Goal: Task Accomplishment & Management: Manage account settings

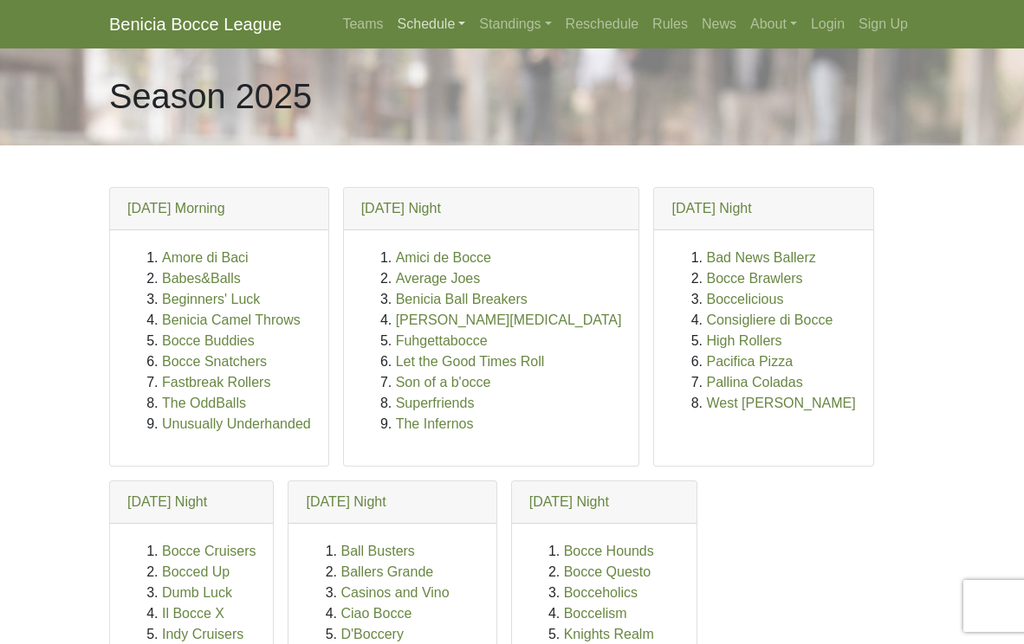
click at [413, 23] on link "Schedule" at bounding box center [432, 24] width 82 height 35
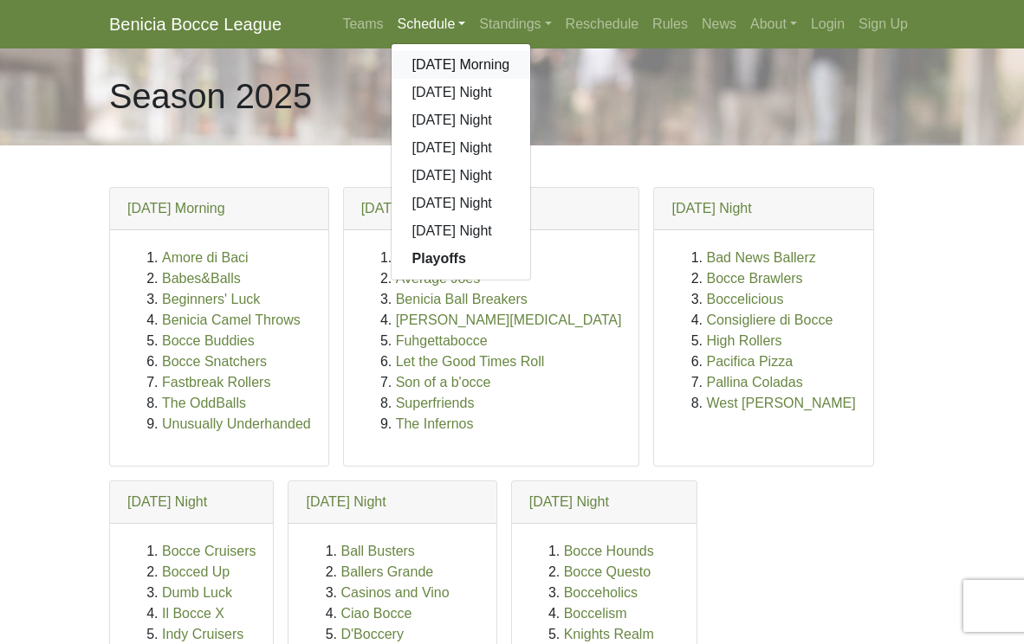
click at [418, 65] on link "[DATE] Morning" at bounding box center [461, 65] width 139 height 28
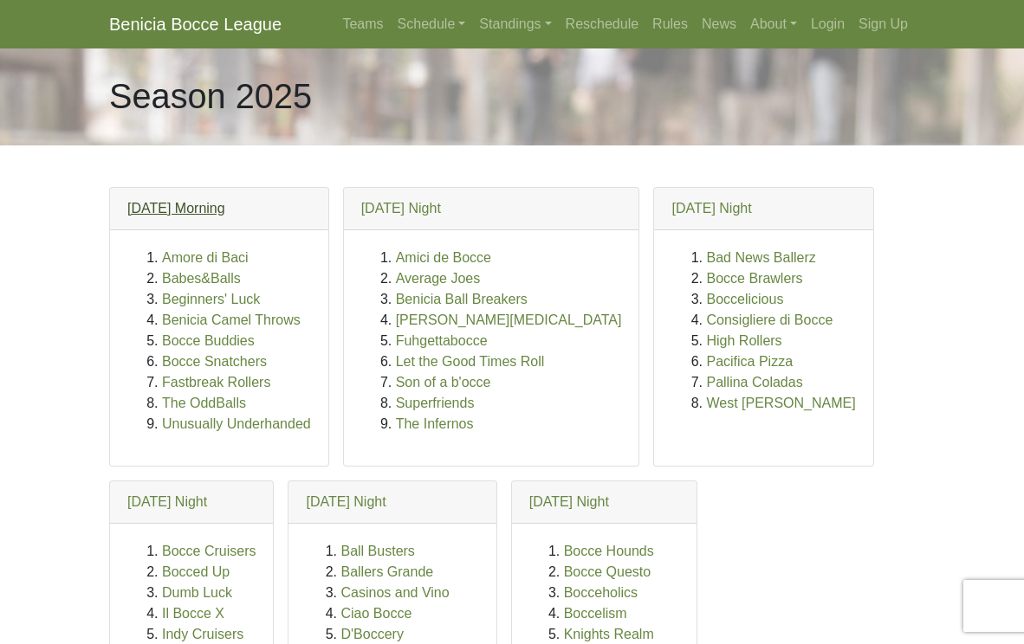
click at [198, 207] on link "[DATE] Morning" at bounding box center [176, 208] width 98 height 15
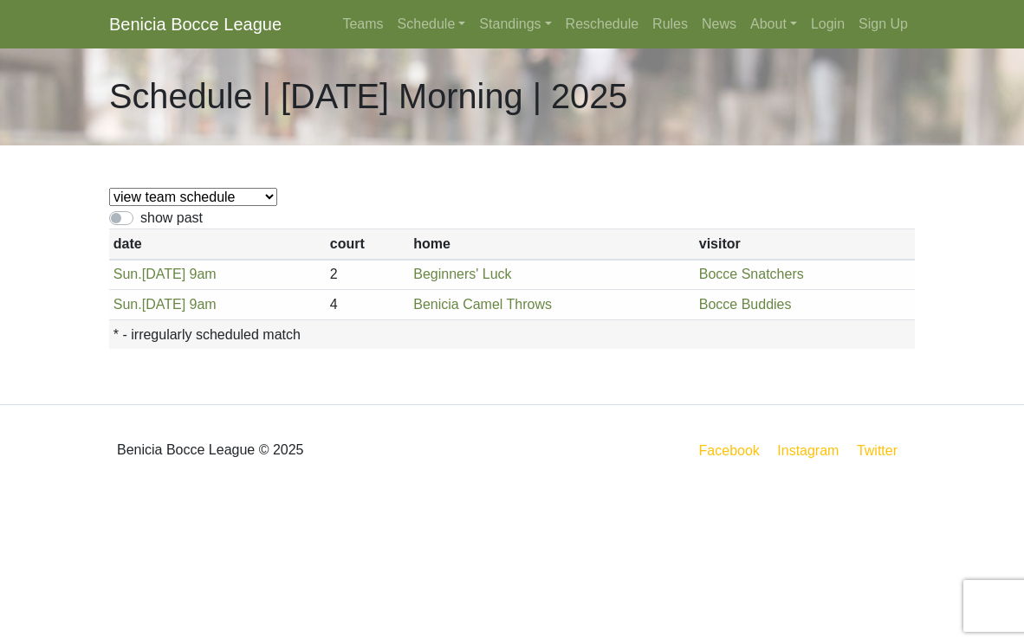
select select "1888"
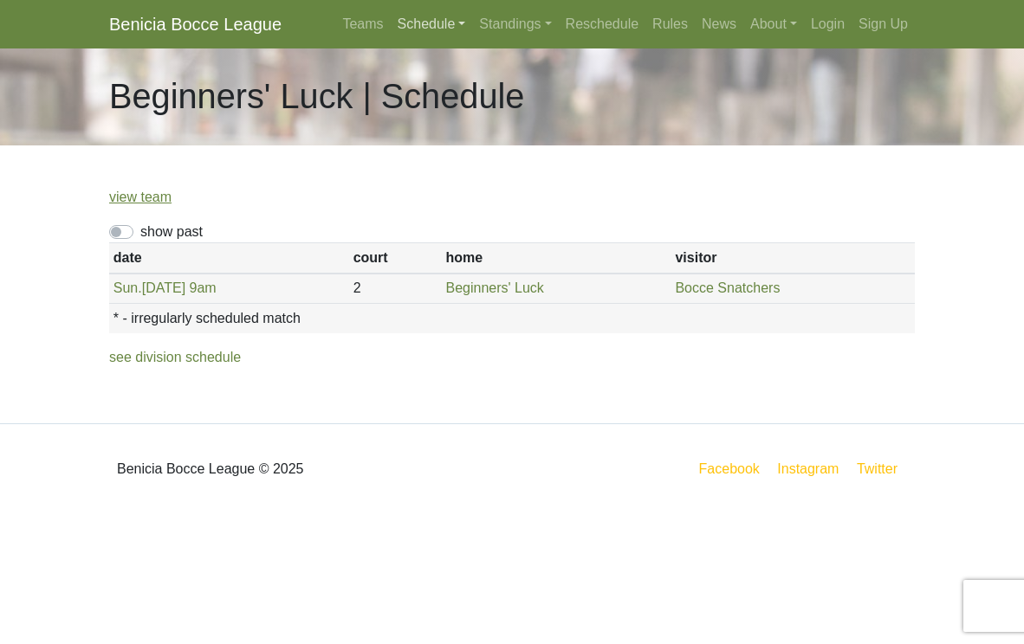
click at [418, 23] on link "Schedule" at bounding box center [432, 24] width 82 height 35
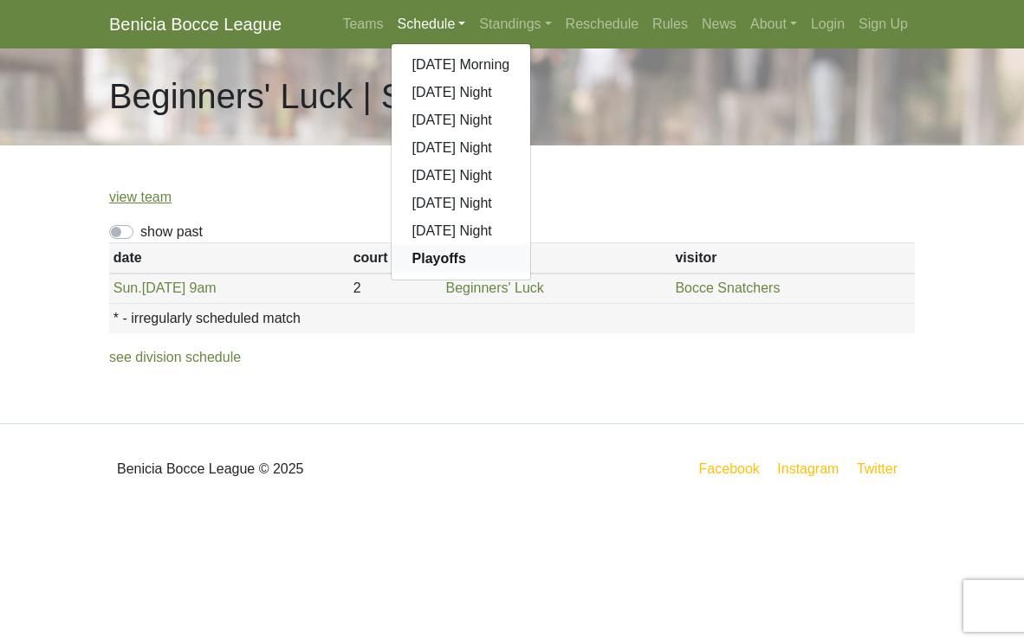
click at [427, 255] on strong "Playoffs" at bounding box center [439, 258] width 54 height 15
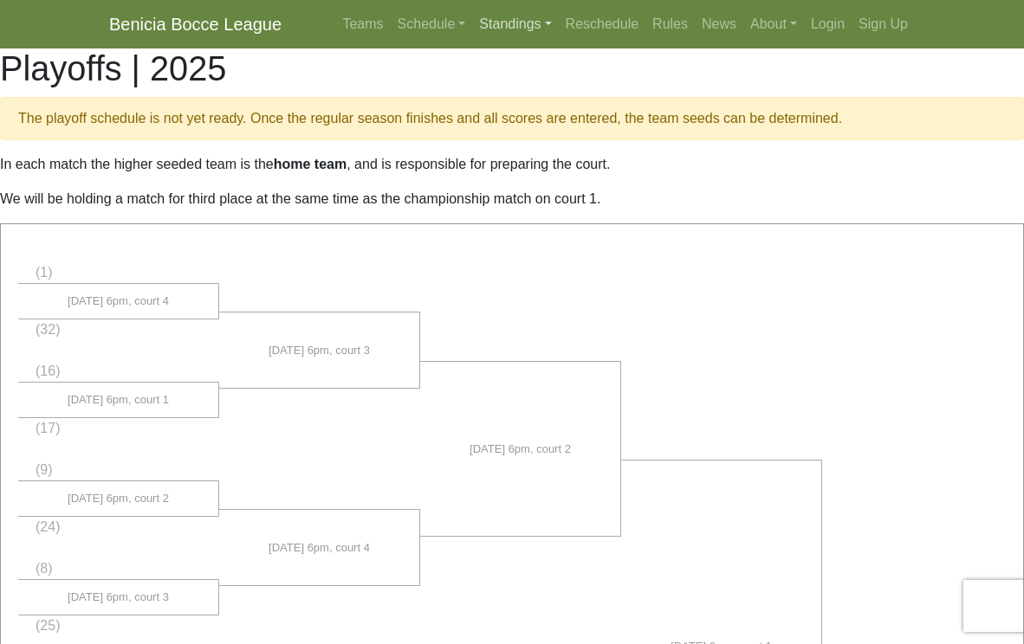
click at [496, 23] on link "Standings" at bounding box center [515, 24] width 86 height 35
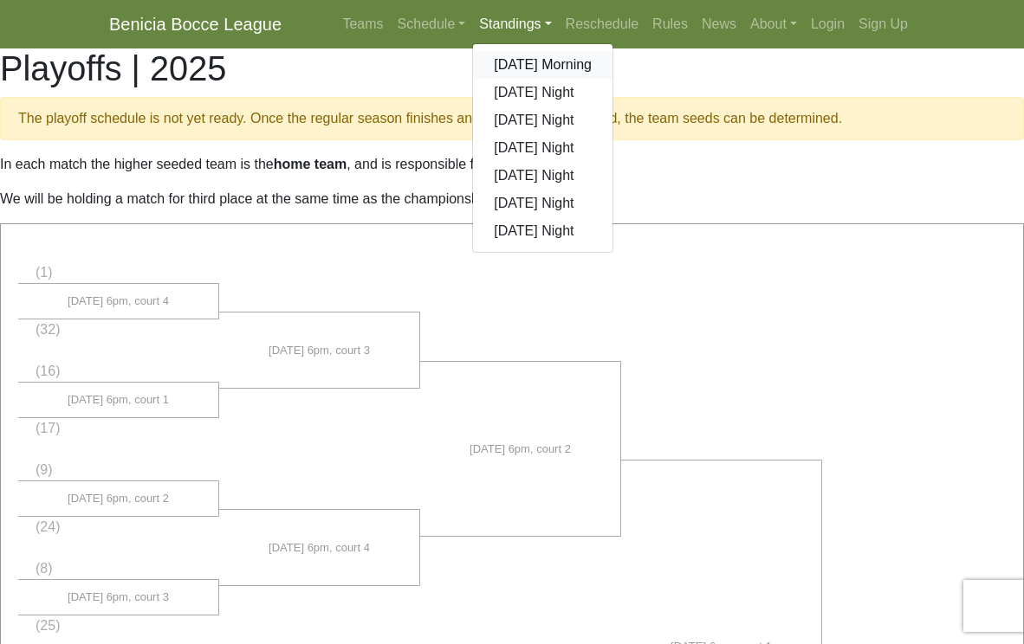
click at [503, 67] on link "[DATE] Morning" at bounding box center [542, 65] width 139 height 28
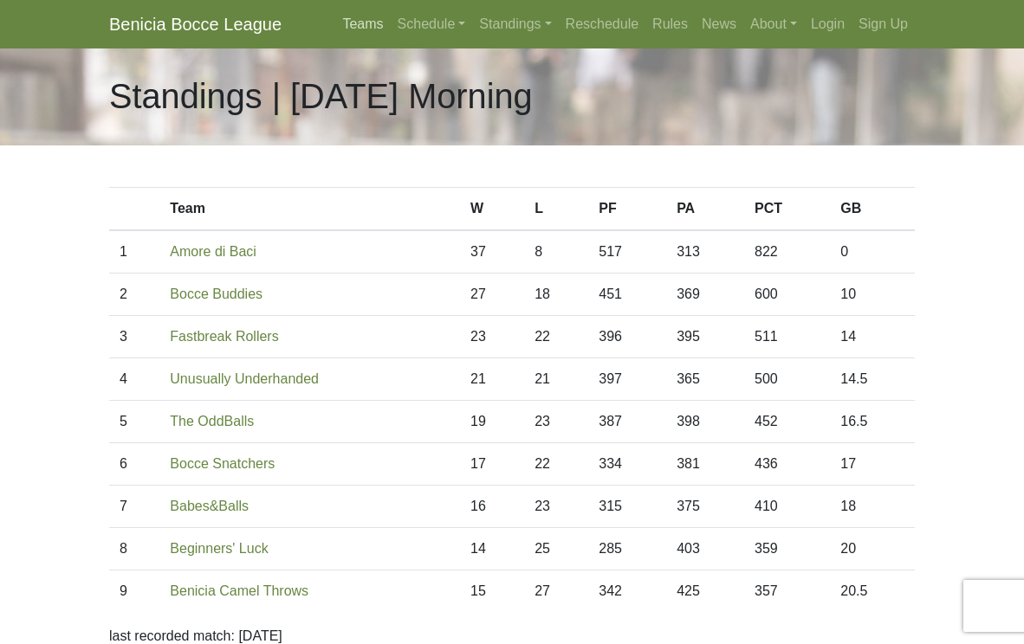
click at [353, 22] on link "Teams" at bounding box center [362, 24] width 55 height 35
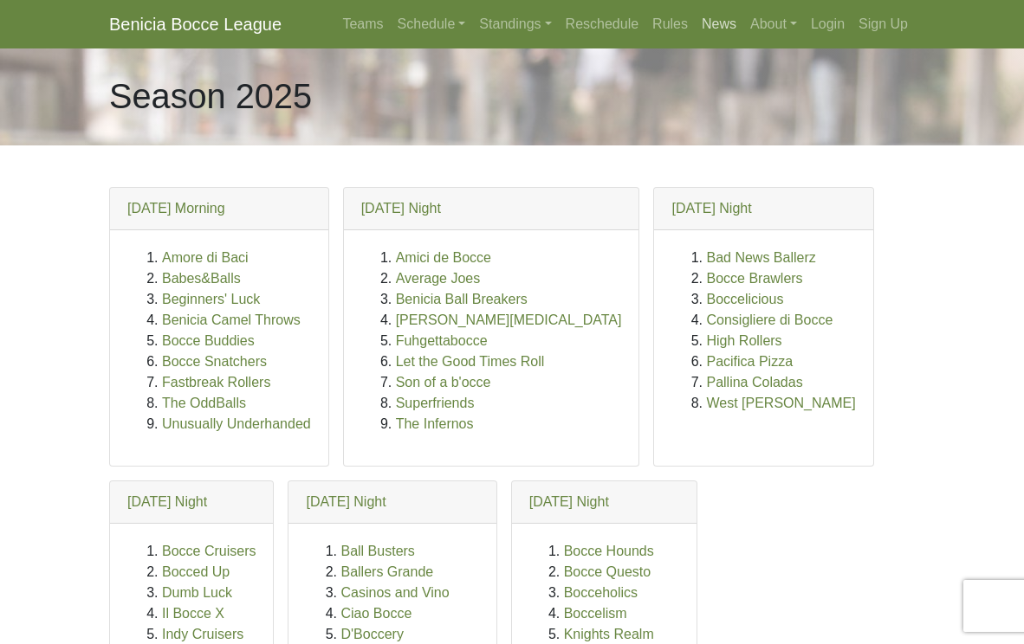
click at [713, 23] on link "News" at bounding box center [719, 24] width 49 height 35
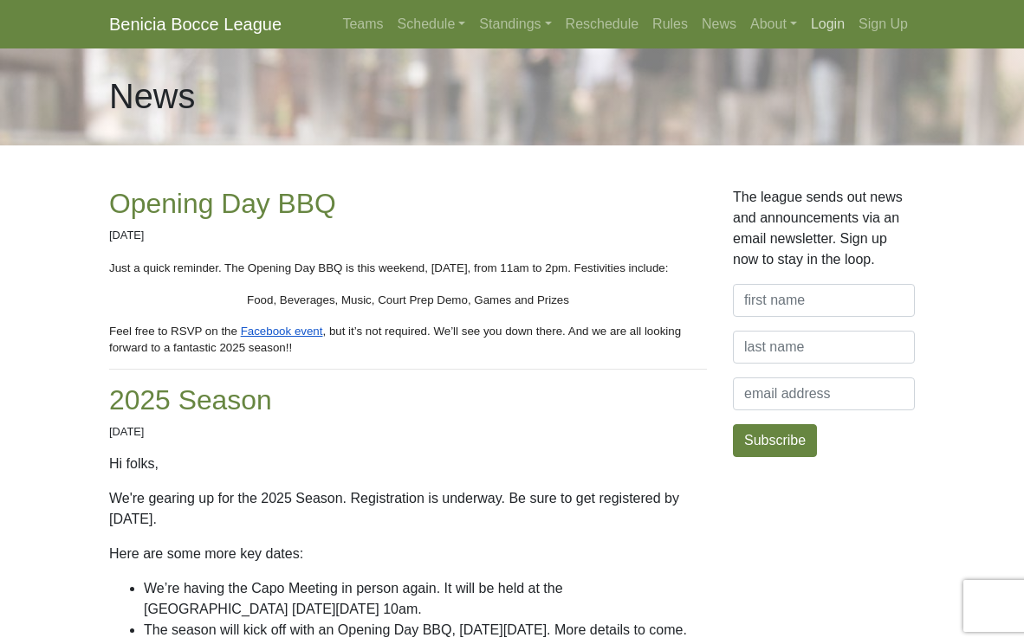
click at [822, 23] on link "Login" at bounding box center [828, 24] width 48 height 35
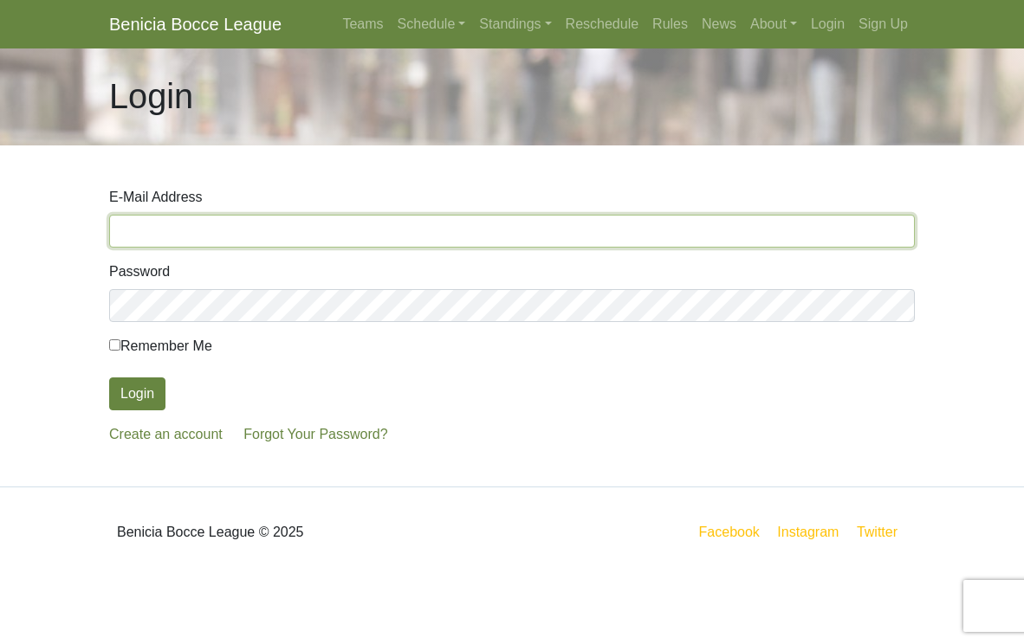
type input "tascottoy@mac.com"
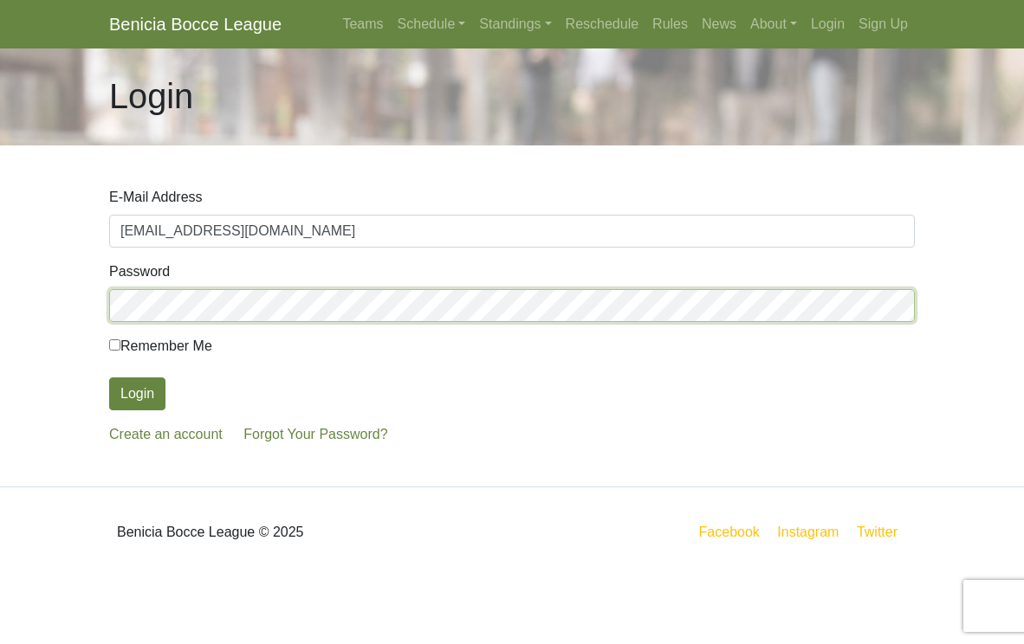
click at [137, 394] on button "Login" at bounding box center [137, 394] width 56 height 33
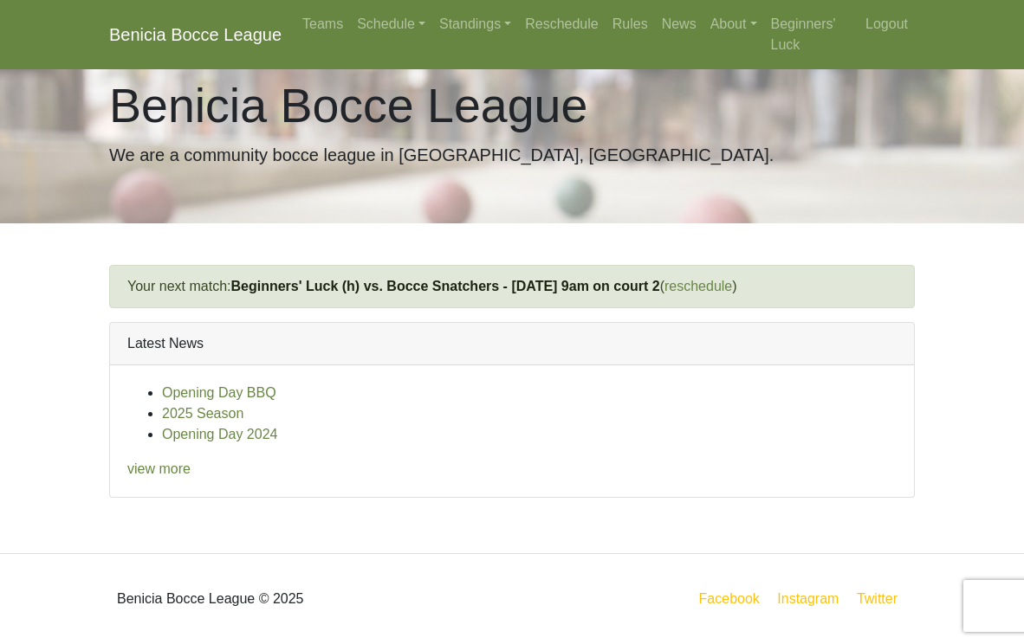
scroll to position [33, 0]
click at [159, 467] on link "view more" at bounding box center [158, 470] width 63 height 15
